Goal: Information Seeking & Learning: Find specific page/section

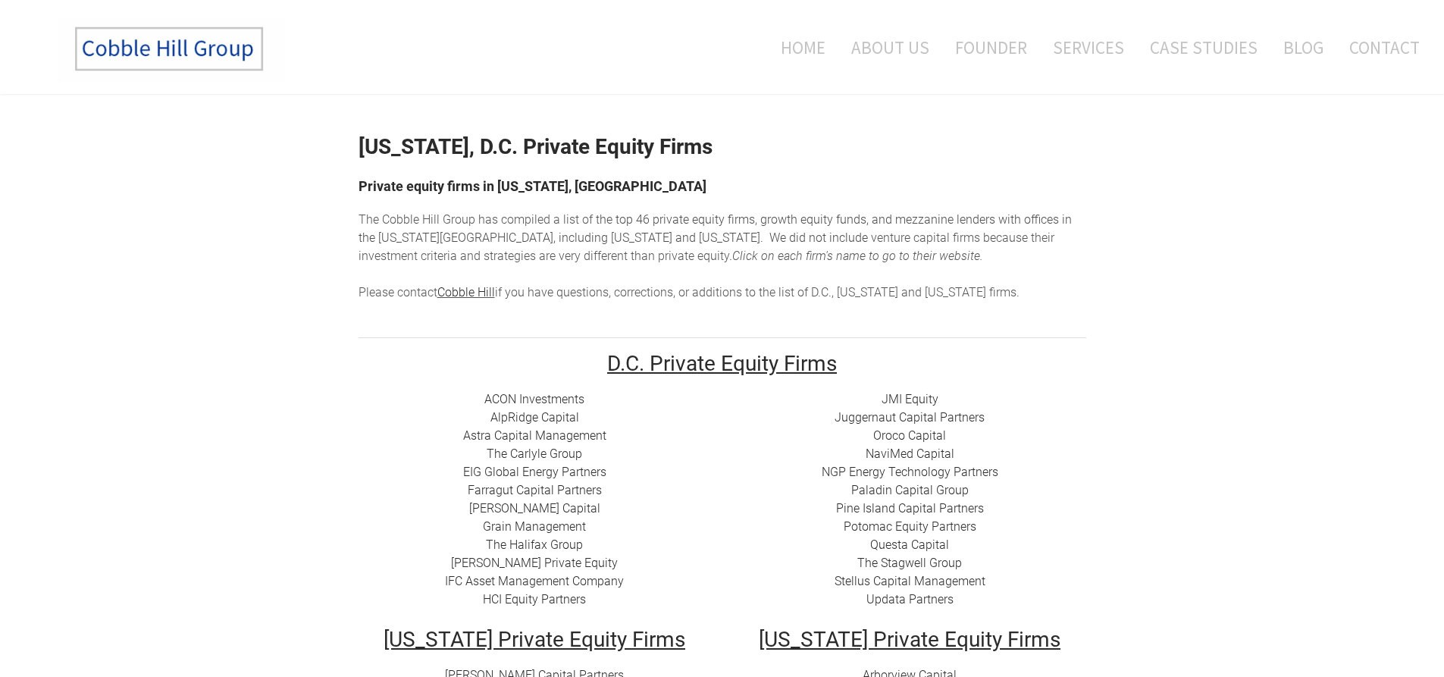
click at [549, 399] on link "ACON Investments" at bounding box center [534, 399] width 100 height 14
click at [525, 419] on link "​ AlpRidge Capital" at bounding box center [534, 417] width 89 height 14
click at [582, 436] on link "​Astra Capital Management" at bounding box center [534, 435] width 143 height 14
click at [529, 469] on link "EIG Global Energy Partners" at bounding box center [534, 472] width 143 height 14
click at [535, 489] on link "Farragut Capital Partners" at bounding box center [535, 490] width 134 height 14
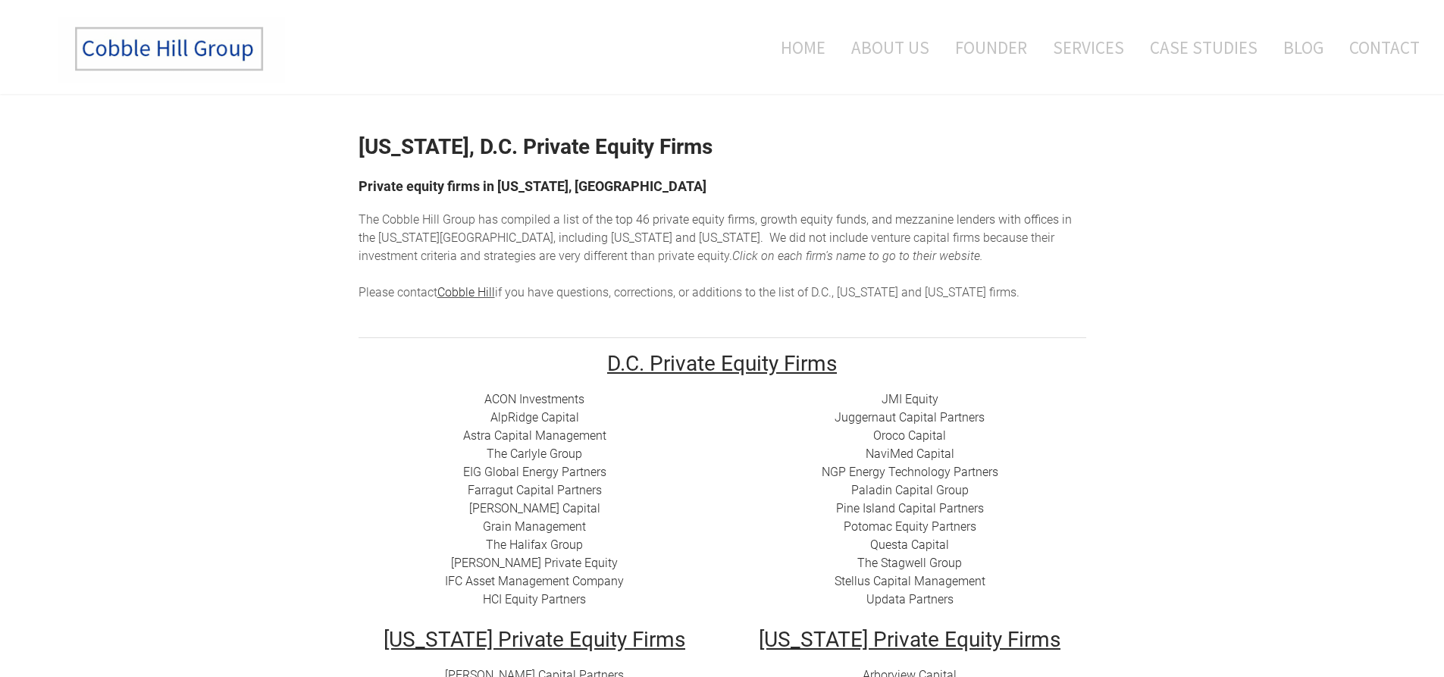
click at [541, 510] on link "​Friedman Capital" at bounding box center [534, 508] width 131 height 14
click at [558, 546] on link "The Halifax Group" at bounding box center [534, 544] width 97 height 14
click at [563, 565] on link "Hauser Private Equity​" at bounding box center [534, 563] width 167 height 14
click at [575, 580] on link "IFC Asset Management Company" at bounding box center [534, 581] width 179 height 14
click at [506, 597] on link "HCI Equity Partners" at bounding box center [534, 599] width 103 height 14
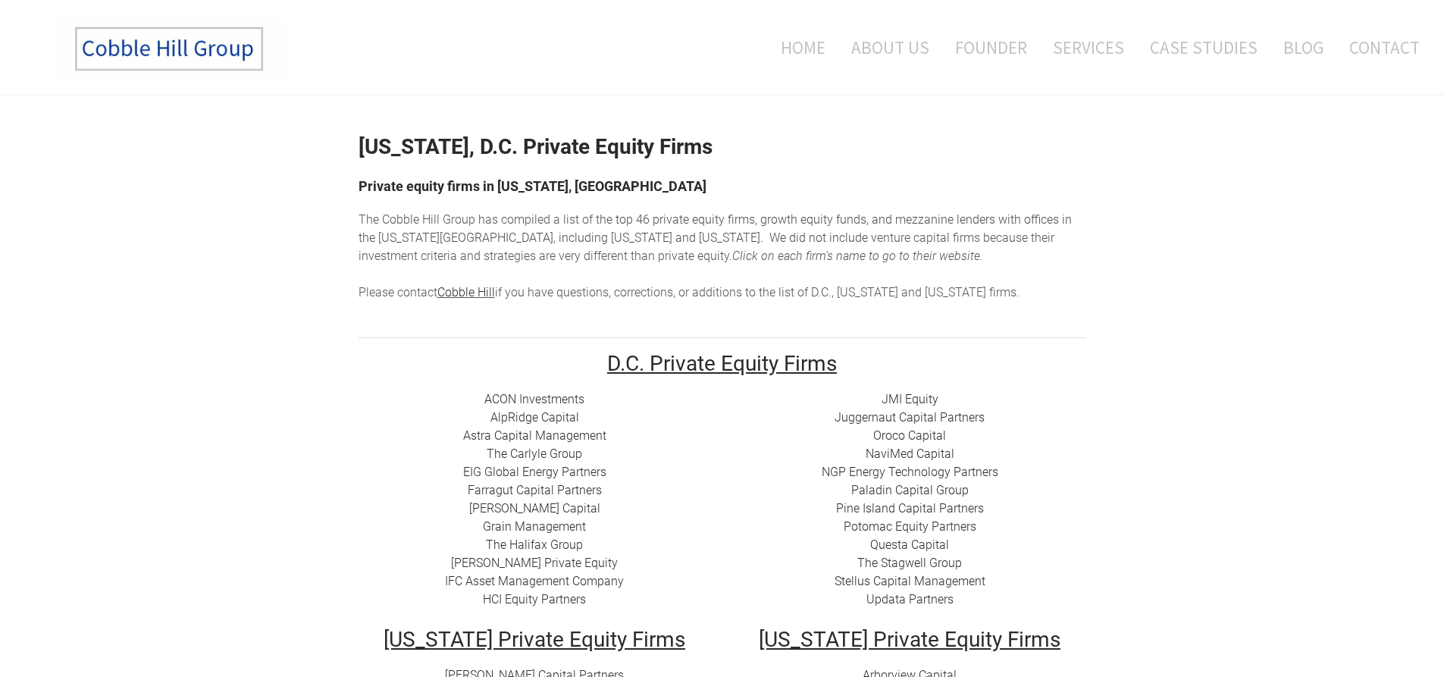
click at [920, 397] on link "JMI Equity" at bounding box center [909, 399] width 57 height 14
click at [902, 421] on link "Juggernaut Capital Partners" at bounding box center [909, 417] width 150 height 14
click at [930, 438] on link "Oroco Capital" at bounding box center [909, 435] width 73 height 14
click at [933, 455] on link "NaviMed Capital" at bounding box center [909, 453] width 89 height 14
click at [921, 469] on link "NGP Energy Technology Partners" at bounding box center [910, 472] width 177 height 14
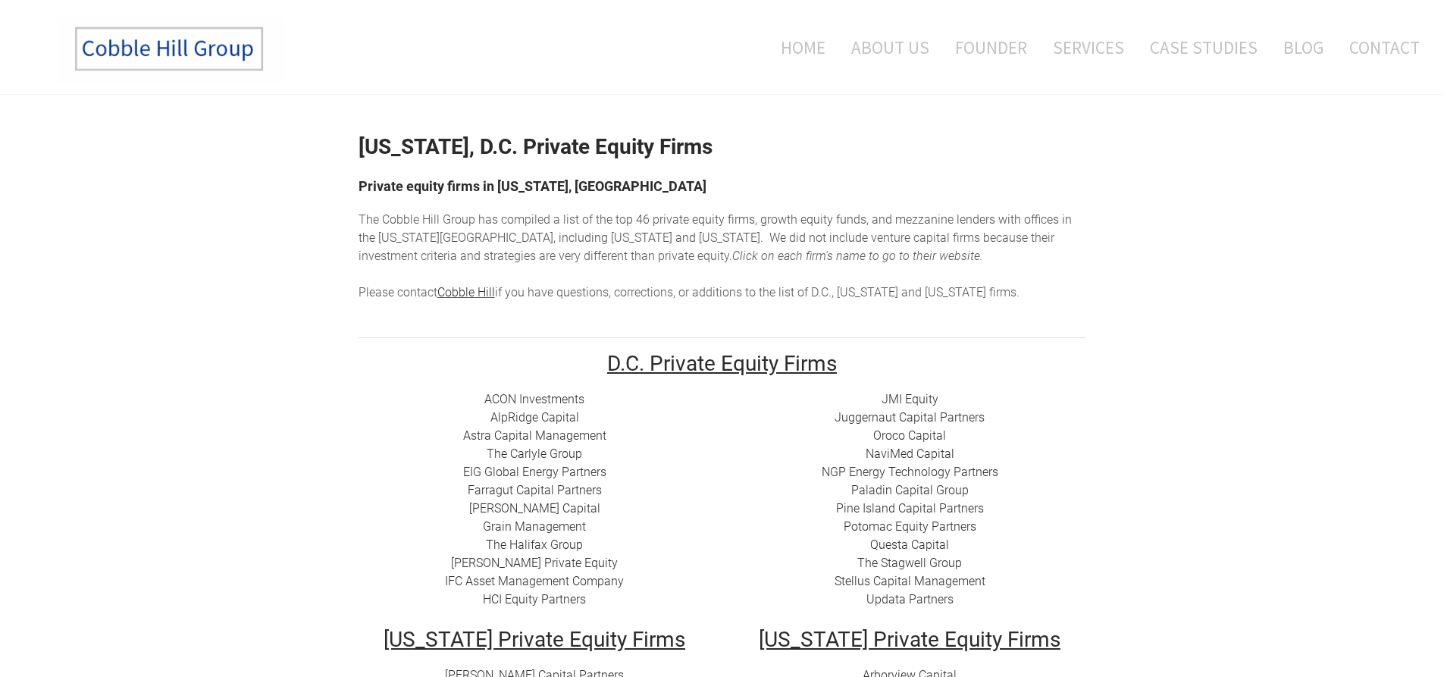
click at [915, 489] on link "Paladin Capital Group" at bounding box center [909, 490] width 117 height 14
click at [946, 508] on link "Pine Island Capital Partners" at bounding box center [910, 508] width 148 height 14
click at [941, 524] on link "​Potomac Equity Partners" at bounding box center [910, 526] width 133 height 14
click at [902, 544] on link "Questa Capital" at bounding box center [909, 544] width 79 height 14
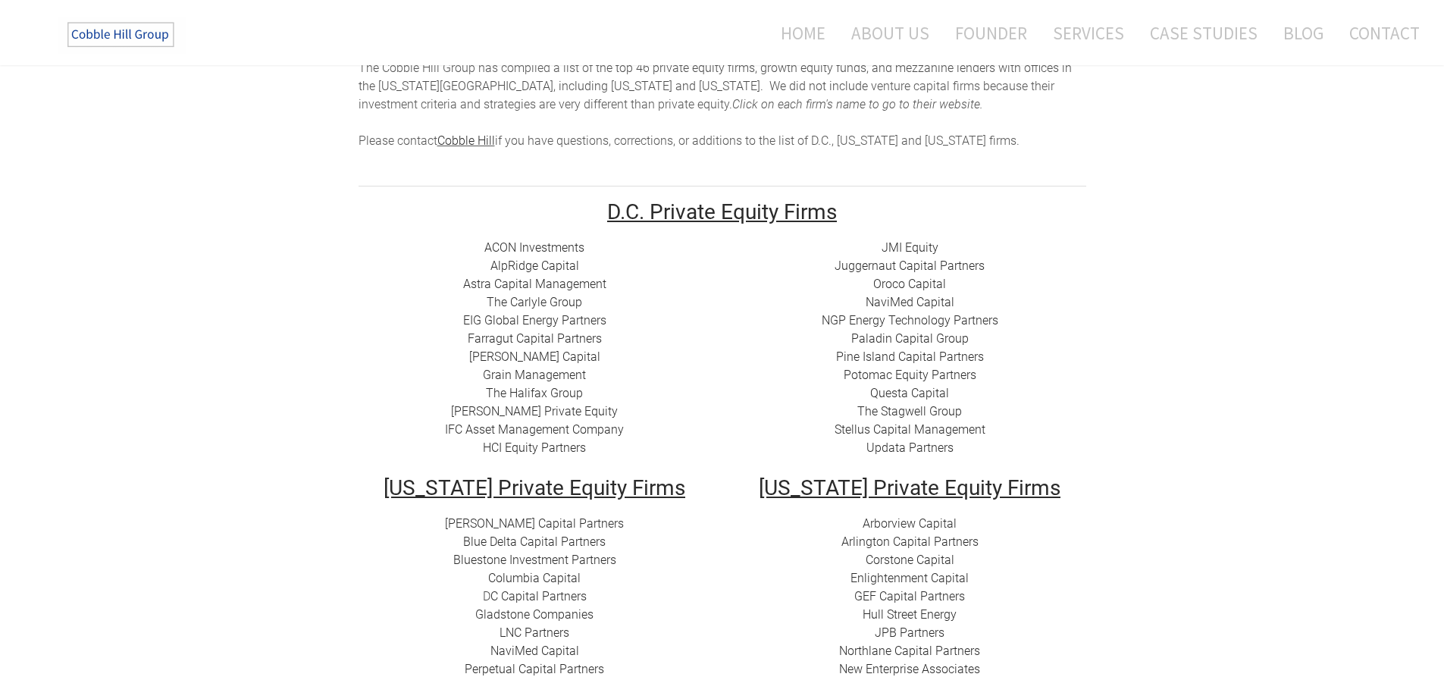
click at [919, 449] on link "Updata Partners" at bounding box center [909, 447] width 87 height 14
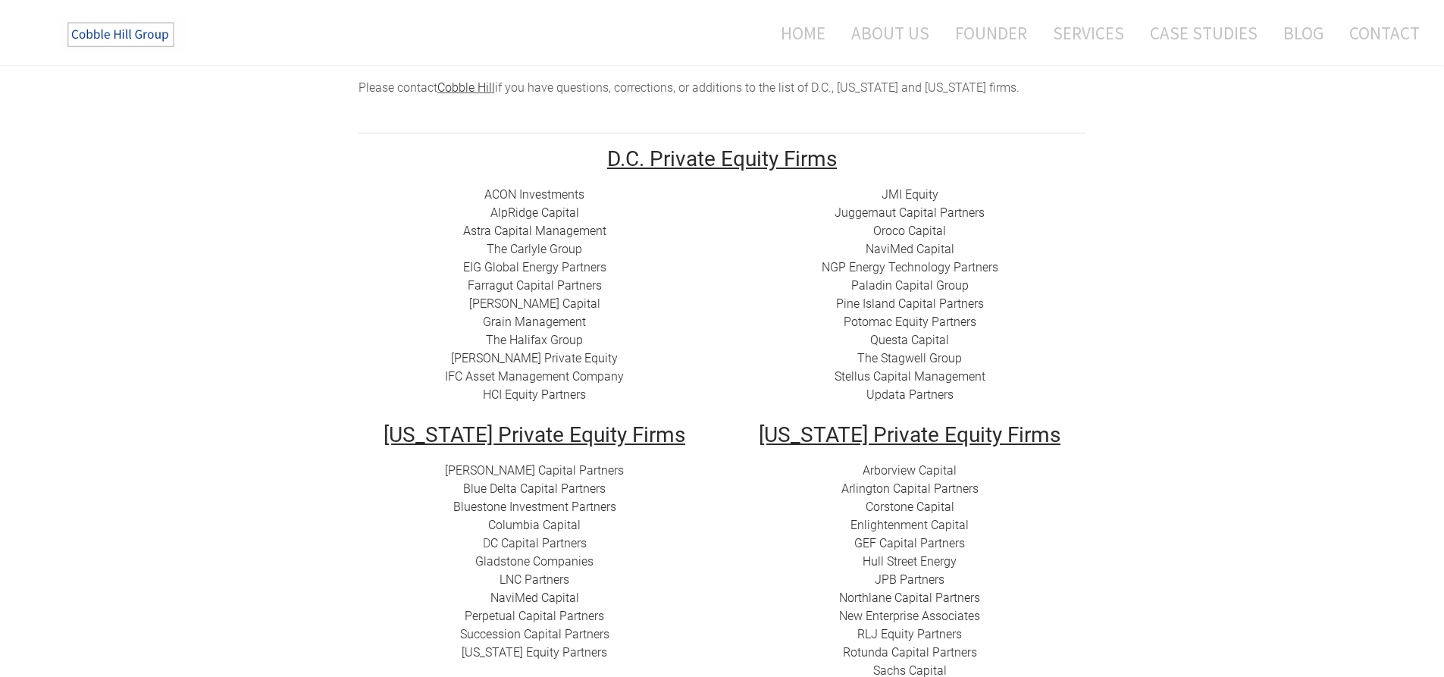
scroll to position [227, 0]
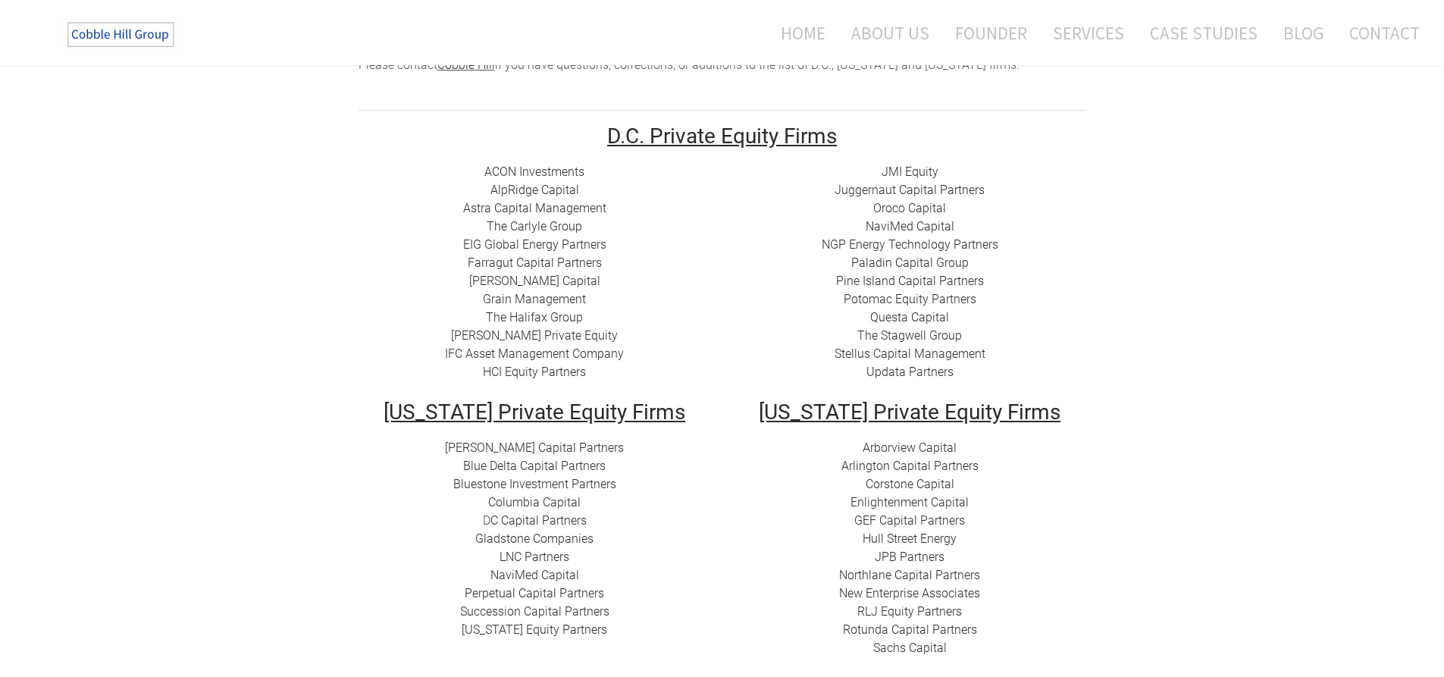
click at [945, 349] on link "Stellus Capital Management" at bounding box center [909, 353] width 151 height 14
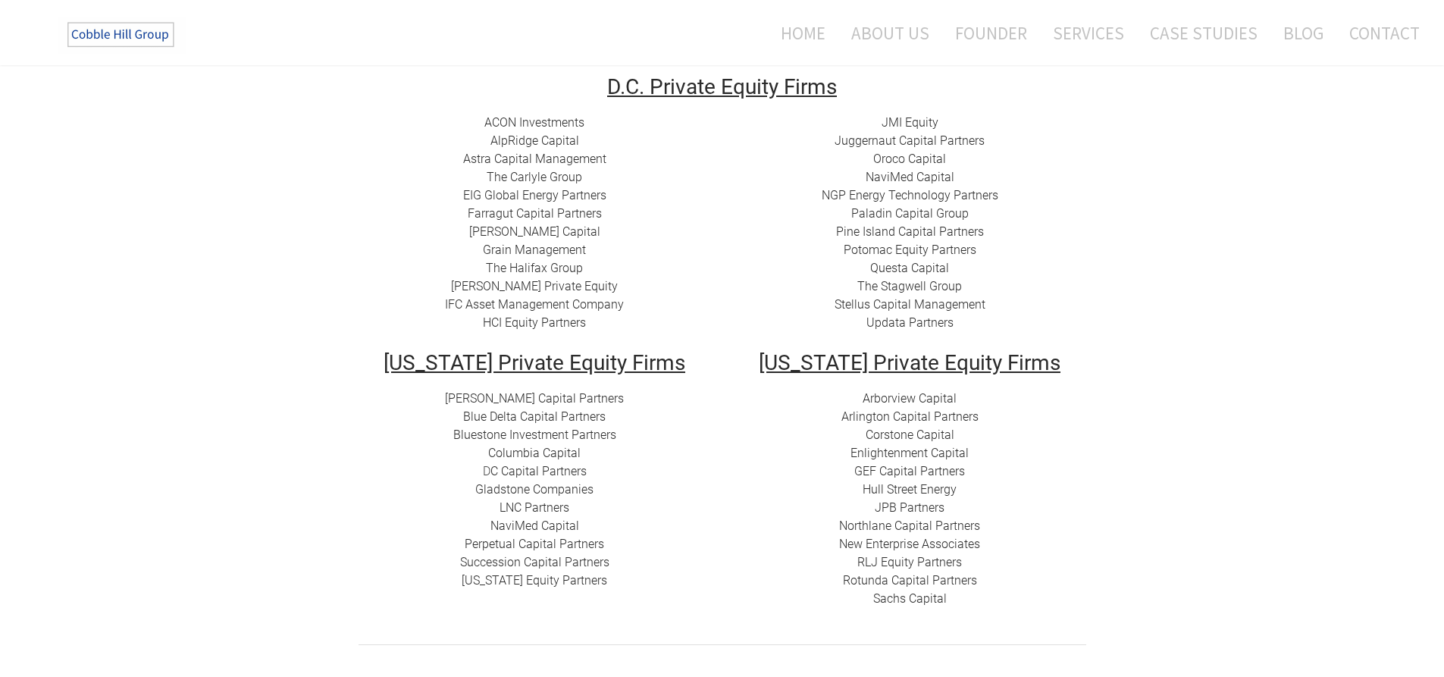
scroll to position [303, 0]
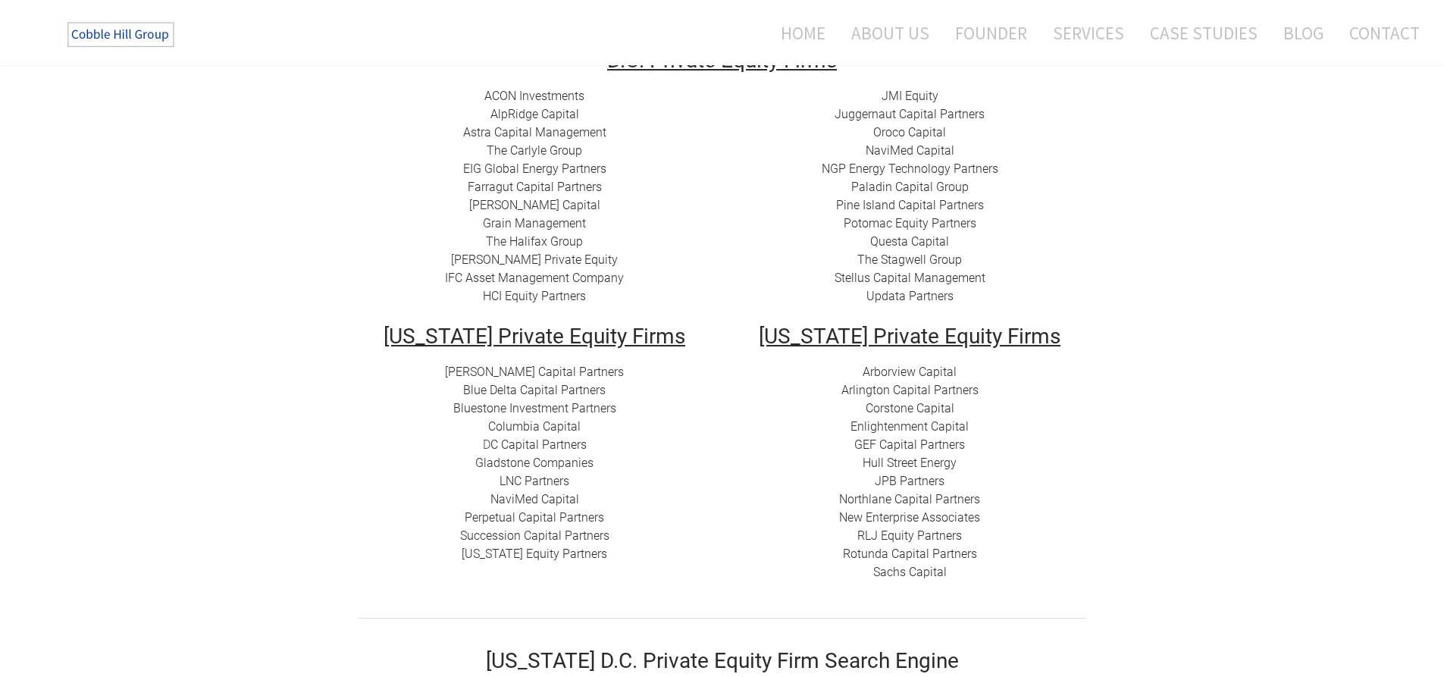
click at [562, 369] on link "Aldrich Capital Partners" at bounding box center [534, 372] width 179 height 14
click at [589, 388] on link "Blue Delta Capital Partners" at bounding box center [534, 390] width 142 height 14
click at [552, 427] on link "Columbia Capital" at bounding box center [534, 426] width 92 height 14
click at [560, 458] on link "Gladstone Companies" at bounding box center [534, 462] width 118 height 14
click at [533, 481] on link "LNC Partners" at bounding box center [534, 481] width 70 height 14
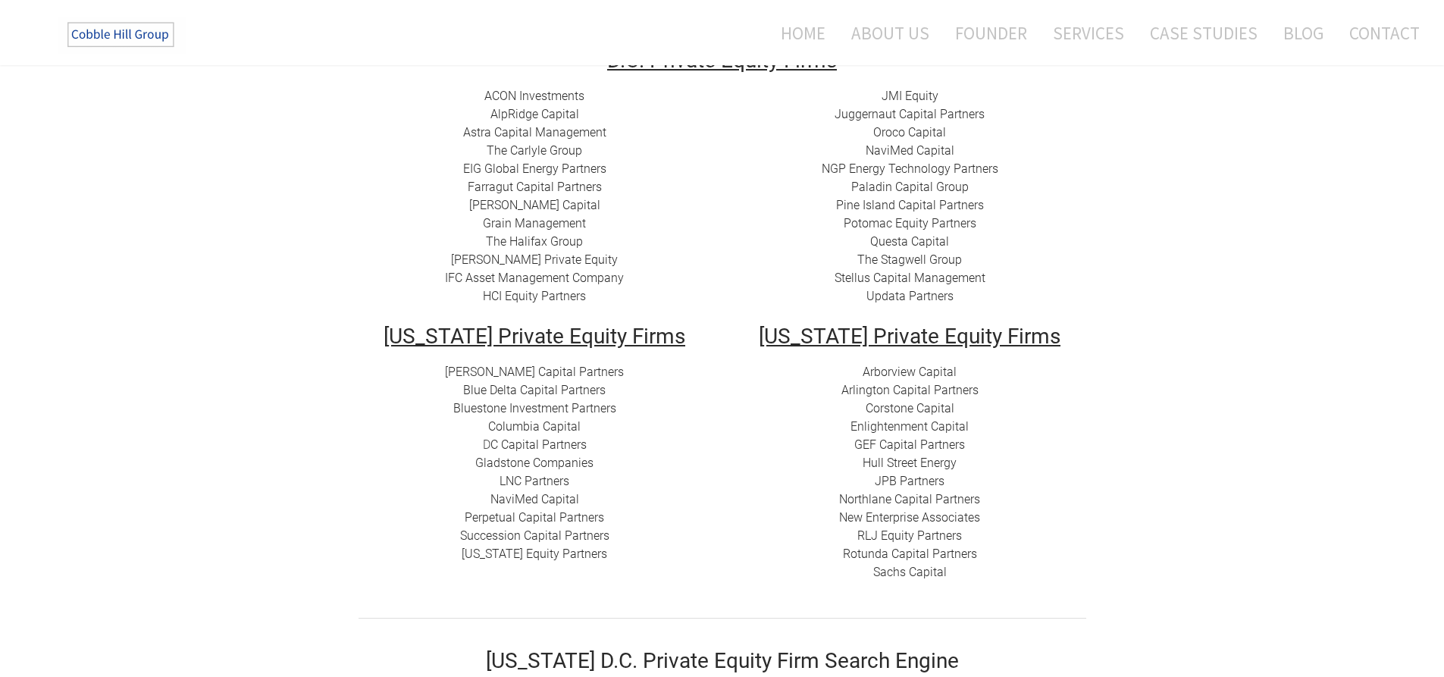
click at [546, 519] on link "​Perpetual Capital Partners" at bounding box center [534, 517] width 139 height 14
click at [536, 537] on link "Succession Capital Partners" at bounding box center [534, 535] width 149 height 14
click at [561, 552] on link "Washington Equity Partners​" at bounding box center [535, 553] width 146 height 14
click at [937, 370] on link "Arborview Capital" at bounding box center [909, 372] width 94 height 14
click at [928, 390] on link "Arlington Capital Partners​" at bounding box center [909, 390] width 137 height 14
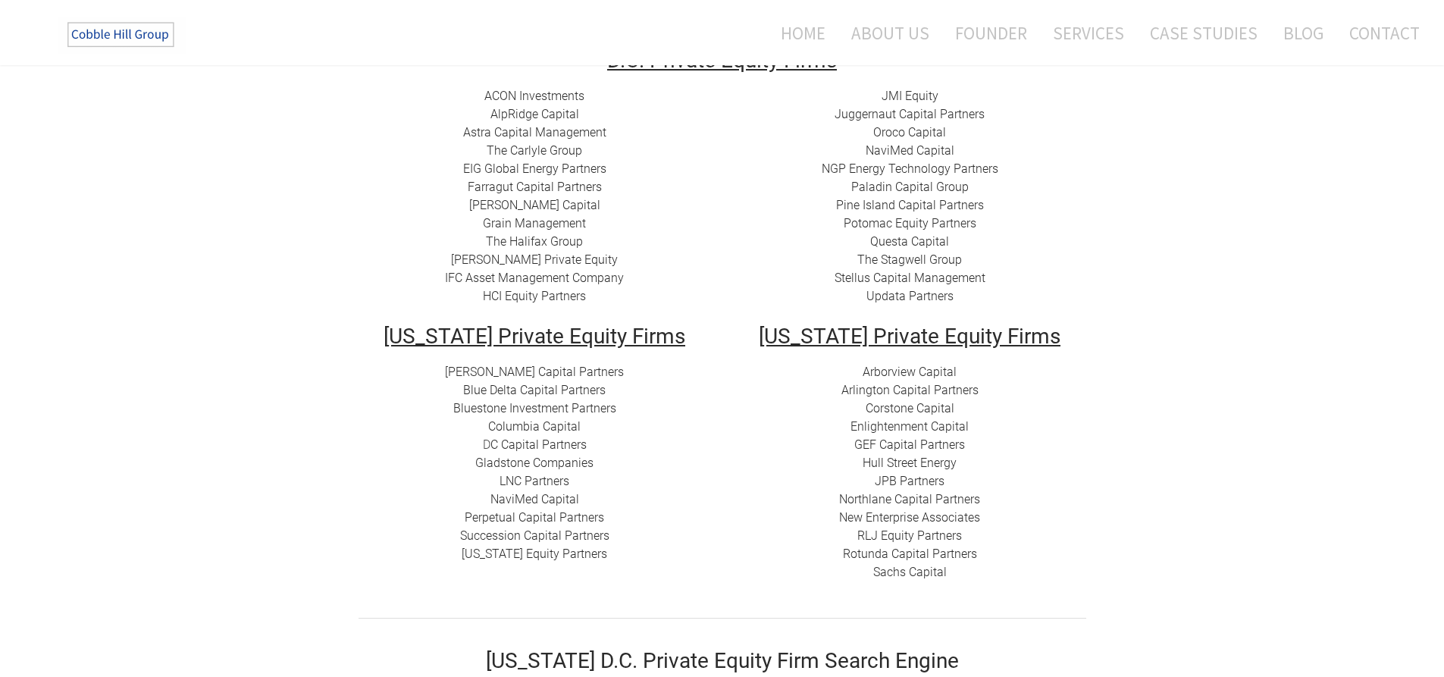
click at [945, 405] on link "Corstone Capital" at bounding box center [909, 408] width 89 height 14
click at [951, 422] on link "​Enlightenment Capital" at bounding box center [909, 426] width 118 height 14
click at [949, 444] on link "GEF Capital Partners" at bounding box center [909, 444] width 111 height 14
click at [928, 478] on link "JPB Partners" at bounding box center [910, 481] width 70 height 14
click at [928, 496] on link "Northlane Capital Partners" at bounding box center [909, 499] width 141 height 14
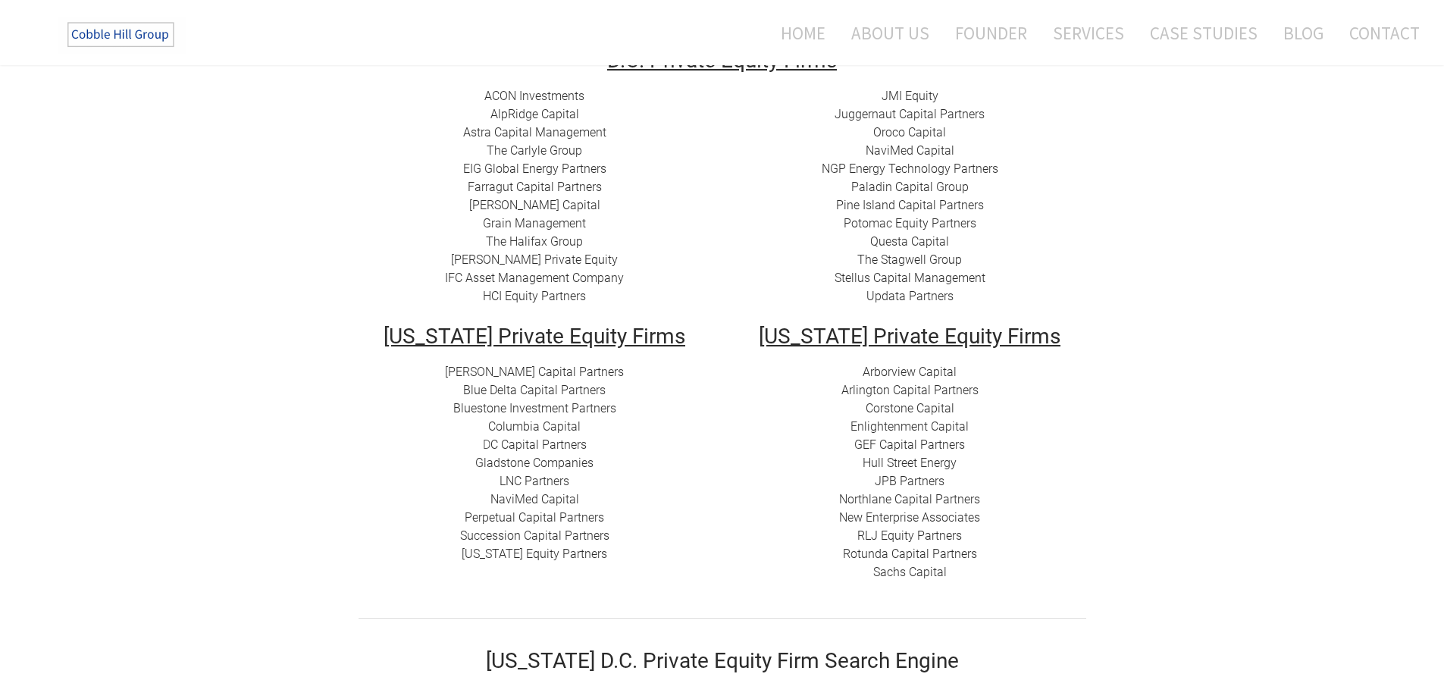
click at [932, 516] on link "New Enterprise Associates" at bounding box center [909, 517] width 141 height 14
click at [929, 531] on link "​RLJ Equity Partners" at bounding box center [909, 535] width 105 height 14
click at [953, 551] on link "​​Rotunda Capital Partners" at bounding box center [910, 553] width 134 height 14
click at [922, 572] on link "Sachs Capital" at bounding box center [910, 572] width 74 height 14
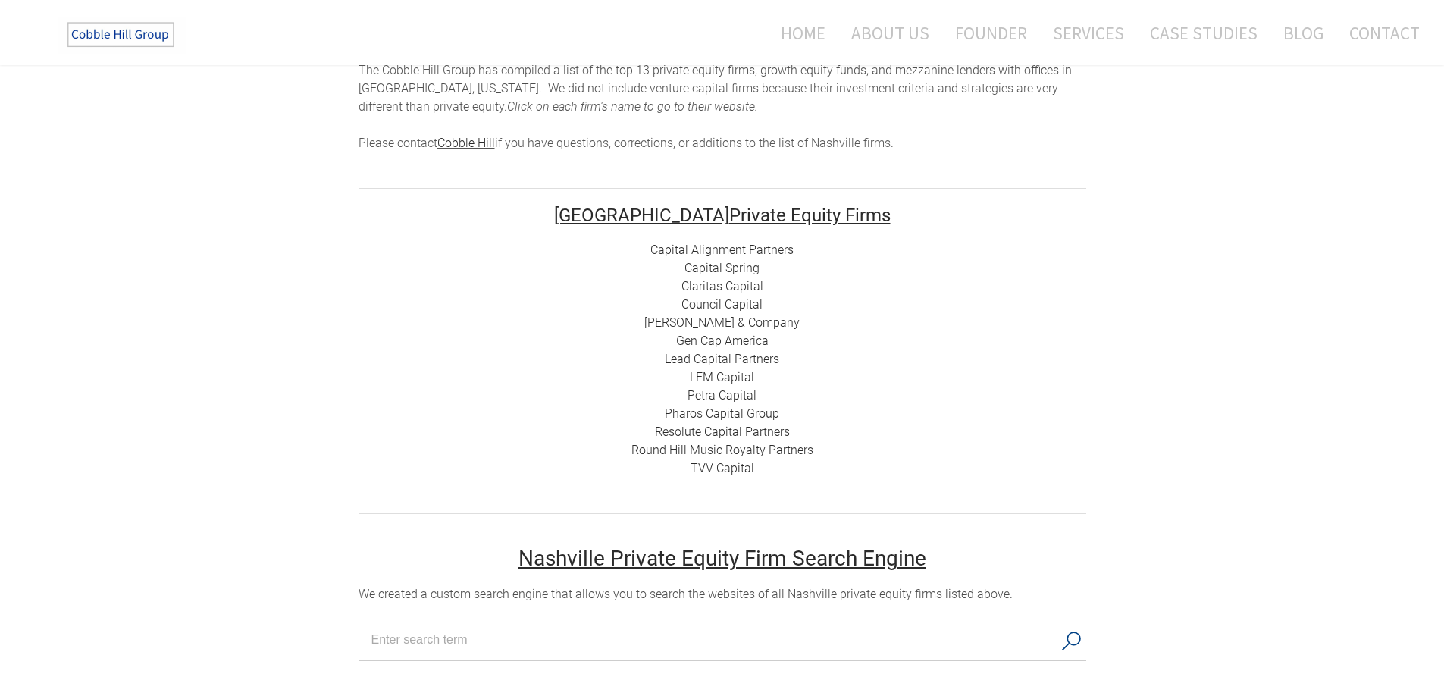
scroll to position [152, 0]
click at [748, 251] on link "Capital Alignment Partners" at bounding box center [721, 247] width 143 height 14
click at [732, 264] on link "Capital Spring" at bounding box center [721, 265] width 75 height 14
click at [724, 279] on link "Claritas Capital" at bounding box center [722, 284] width 82 height 14
click at [721, 300] on link "Council Capital" at bounding box center [721, 302] width 81 height 14
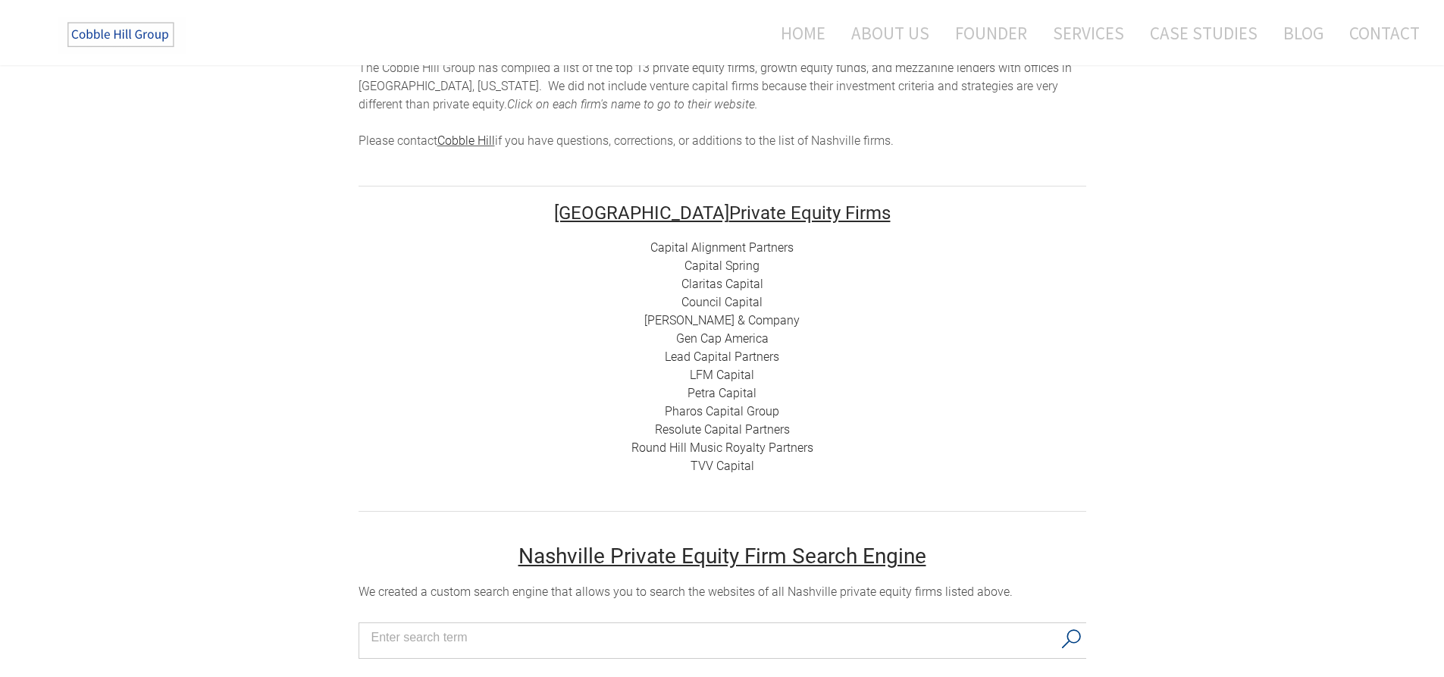
click at [728, 322] on link "[PERSON_NAME] & Company" at bounding box center [721, 320] width 155 height 14
click at [738, 336] on link "Gen Cap America" at bounding box center [722, 338] width 92 height 14
click at [746, 358] on link "Lead Capital Partners" at bounding box center [722, 356] width 114 height 14
click at [724, 374] on link "LFM Capital" at bounding box center [722, 375] width 64 height 14
click at [730, 394] on link "Petra Capital" at bounding box center [721, 393] width 69 height 14
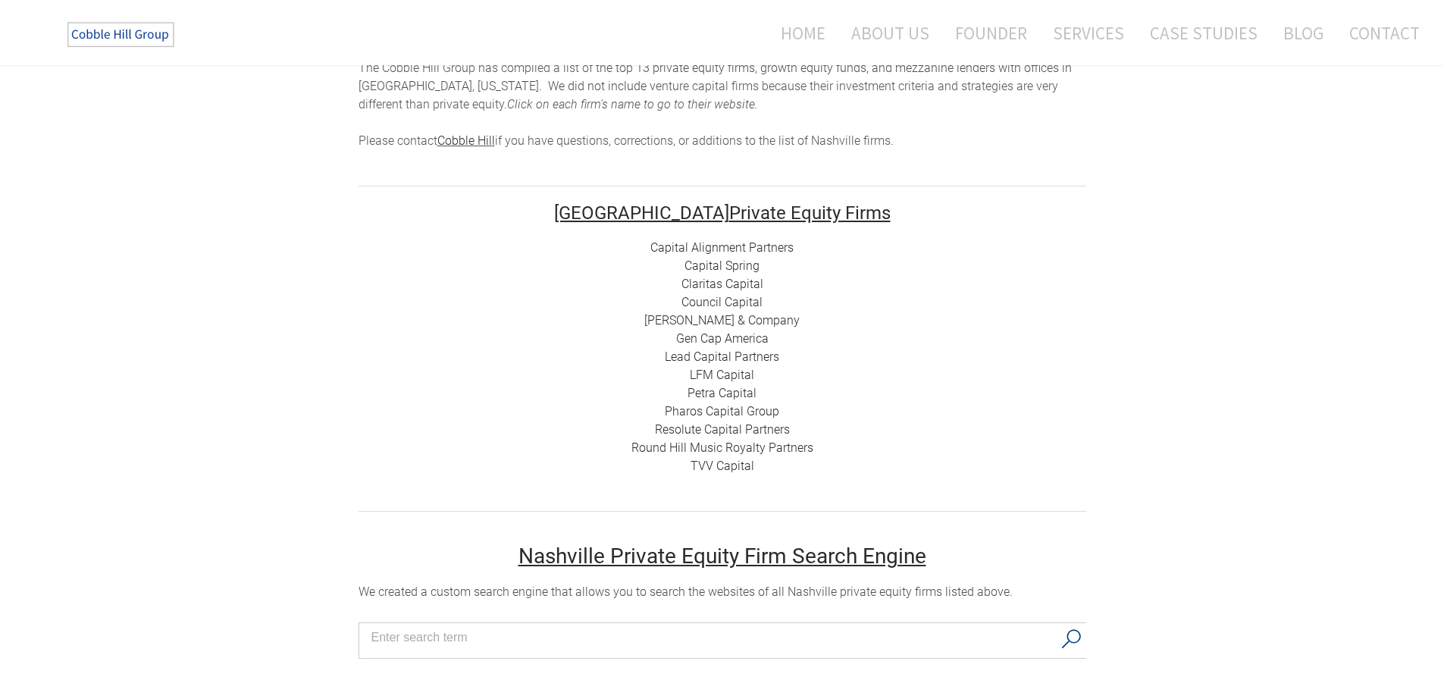
click at [734, 412] on link "Pharos Capital Group" at bounding box center [722, 411] width 114 height 14
click at [745, 427] on link "Resolute Capital Partners" at bounding box center [722, 429] width 135 height 14
click at [745, 464] on link "TVV Capital" at bounding box center [722, 466] width 64 height 14
click at [737, 246] on link "Capital Alignment Partners" at bounding box center [721, 247] width 143 height 14
click at [712, 411] on link "Pharos Capital Group" at bounding box center [722, 411] width 114 height 14
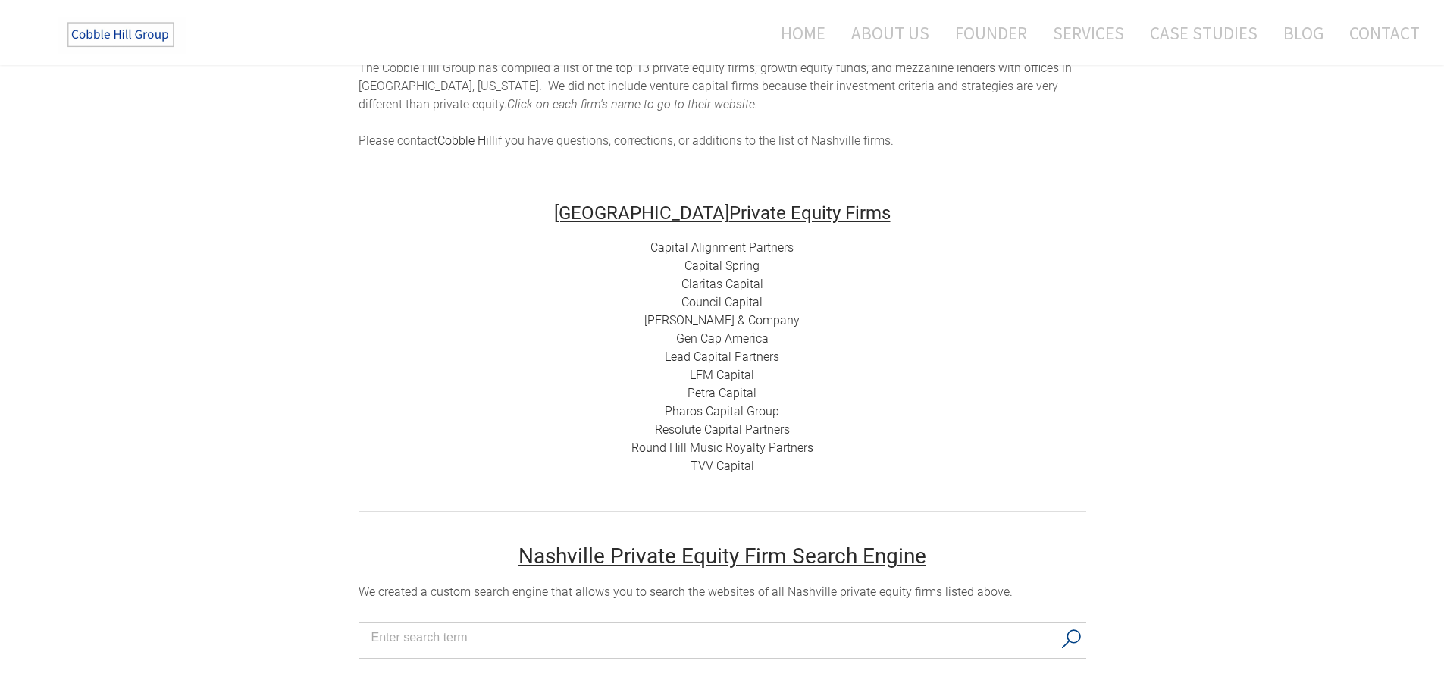
click at [706, 390] on link "Petra Capital" at bounding box center [721, 393] width 69 height 14
click at [729, 369] on link "LFM Capital" at bounding box center [722, 375] width 64 height 14
click at [734, 299] on link "Council Capital" at bounding box center [721, 302] width 81 height 14
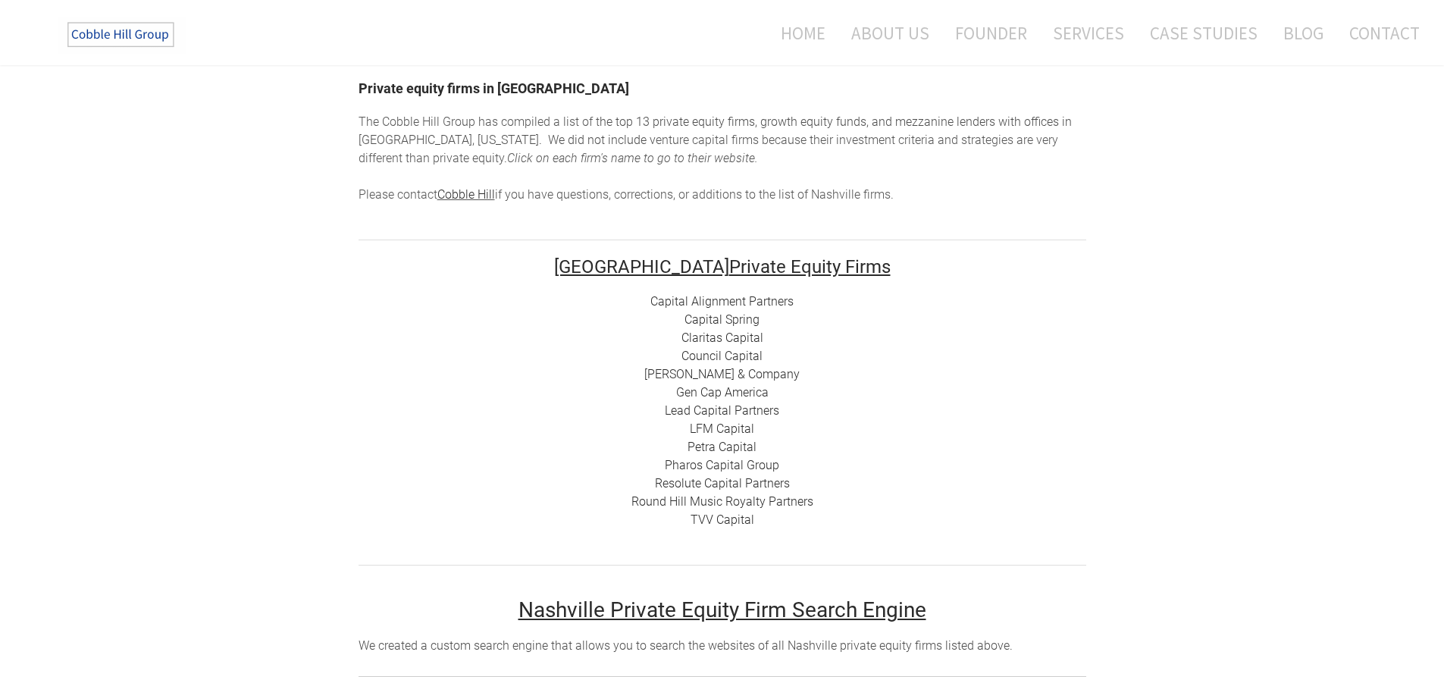
scroll to position [0, 0]
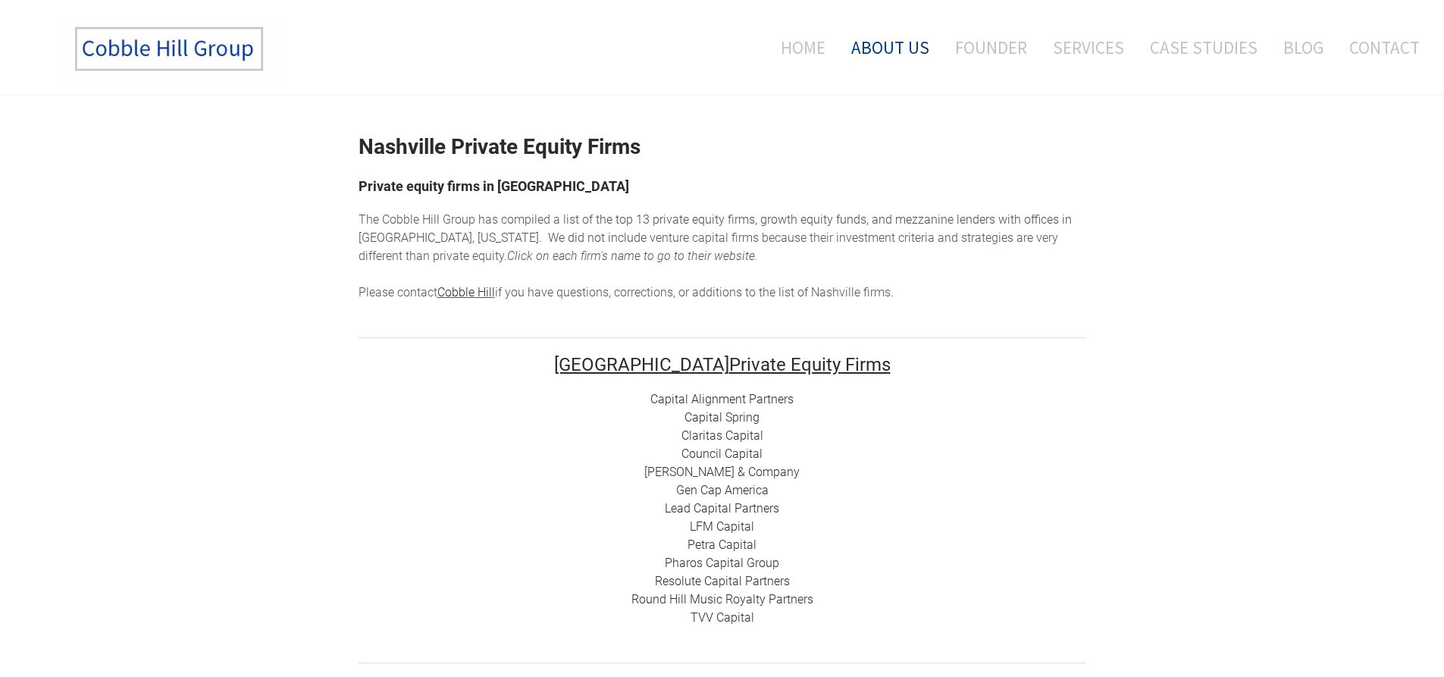
click at [926, 51] on link "About Us" at bounding box center [890, 47] width 101 height 63
